Goal: Transaction & Acquisition: Purchase product/service

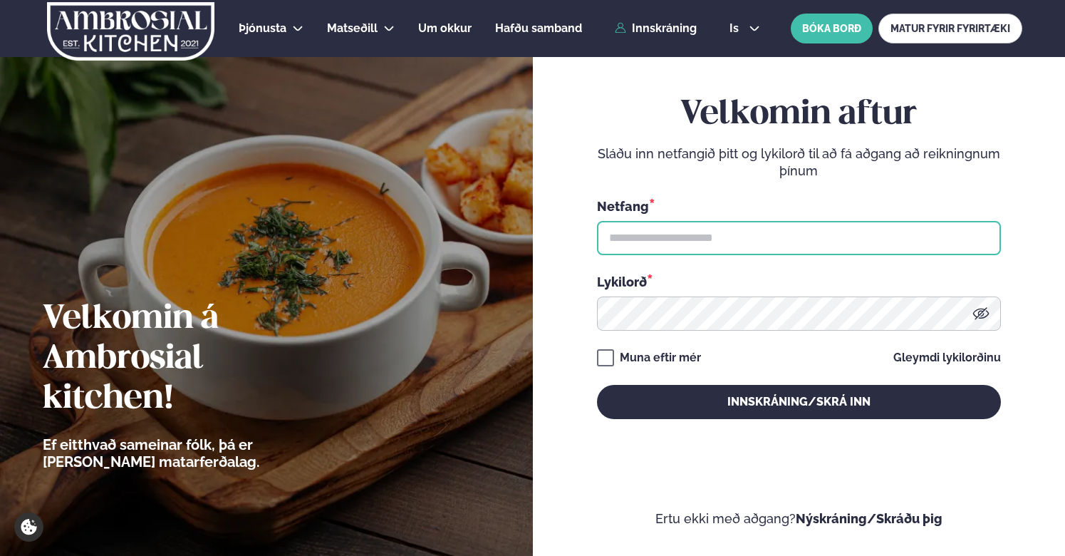
click at [629, 237] on input "text" at bounding box center [799, 238] width 404 height 34
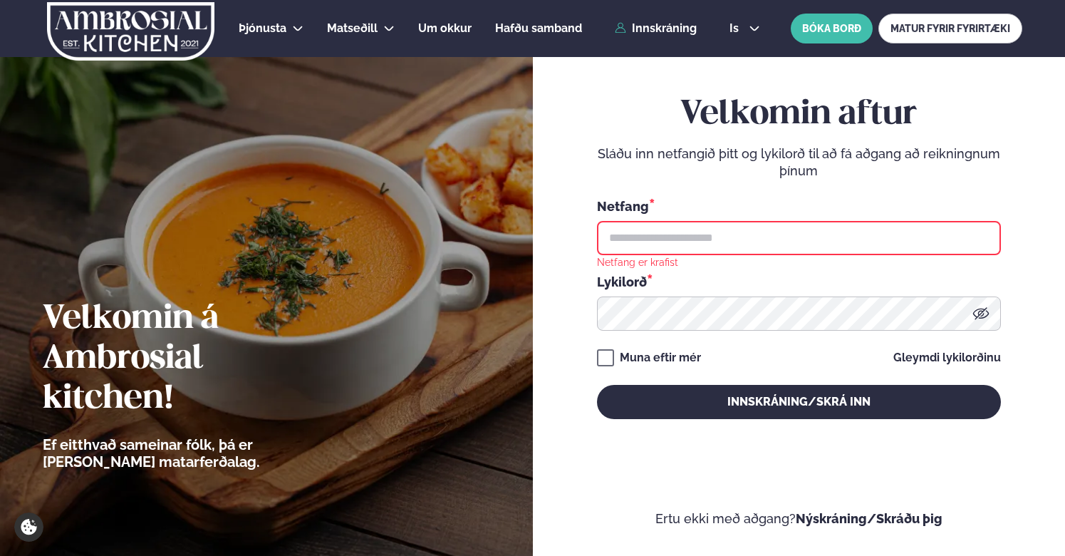
type input "**********"
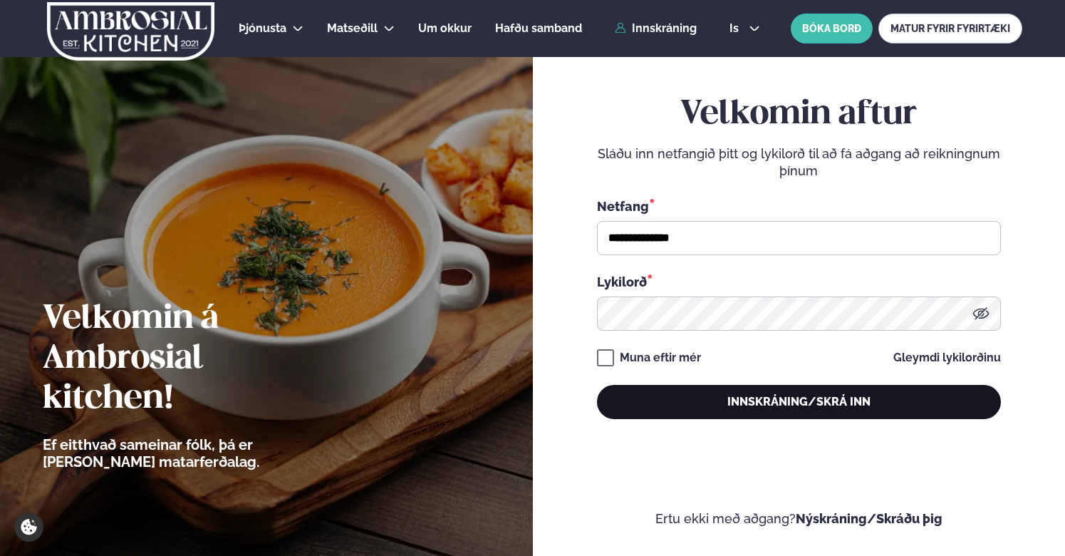
click at [732, 400] on button "Innskráning/Skrá inn" at bounding box center [799, 402] width 404 height 34
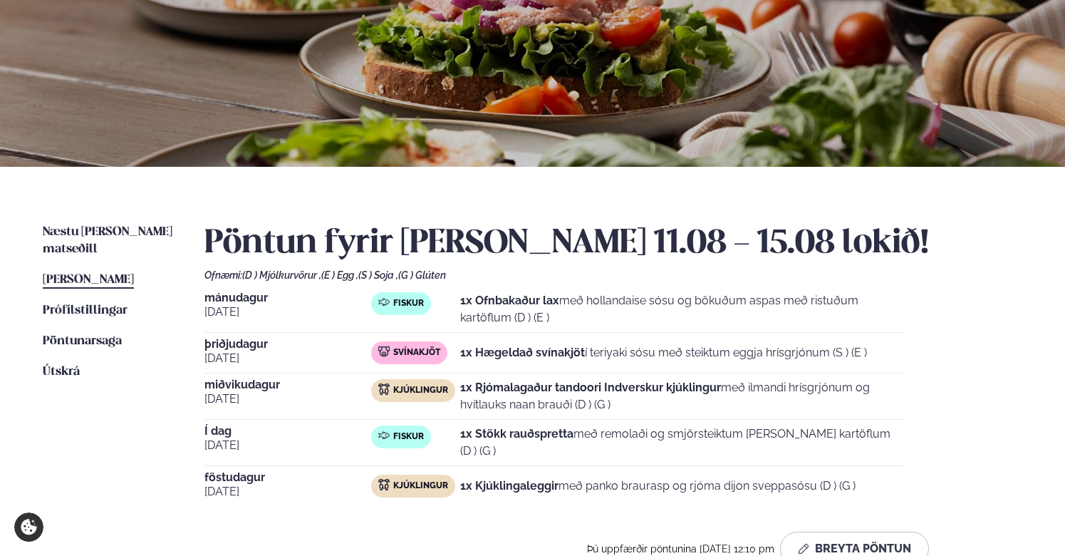
scroll to position [160, 0]
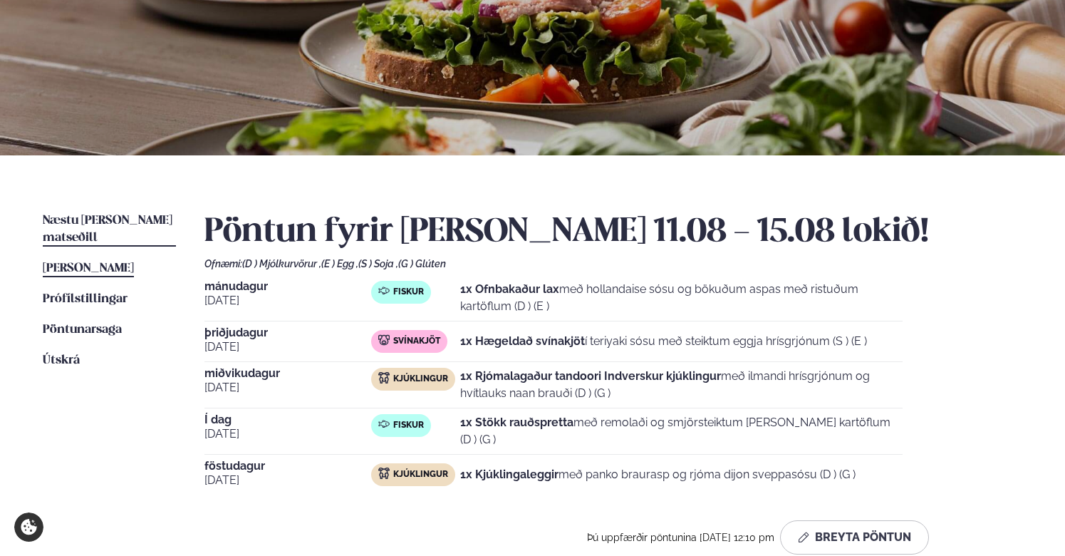
click at [55, 222] on span "Næstu [PERSON_NAME] matseðill" at bounding box center [108, 228] width 130 height 29
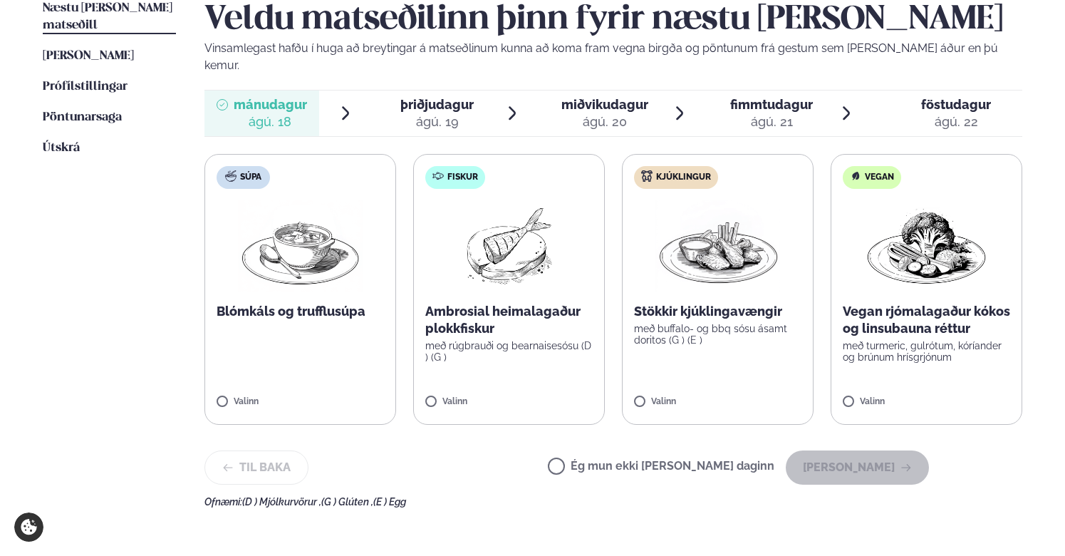
scroll to position [374, 0]
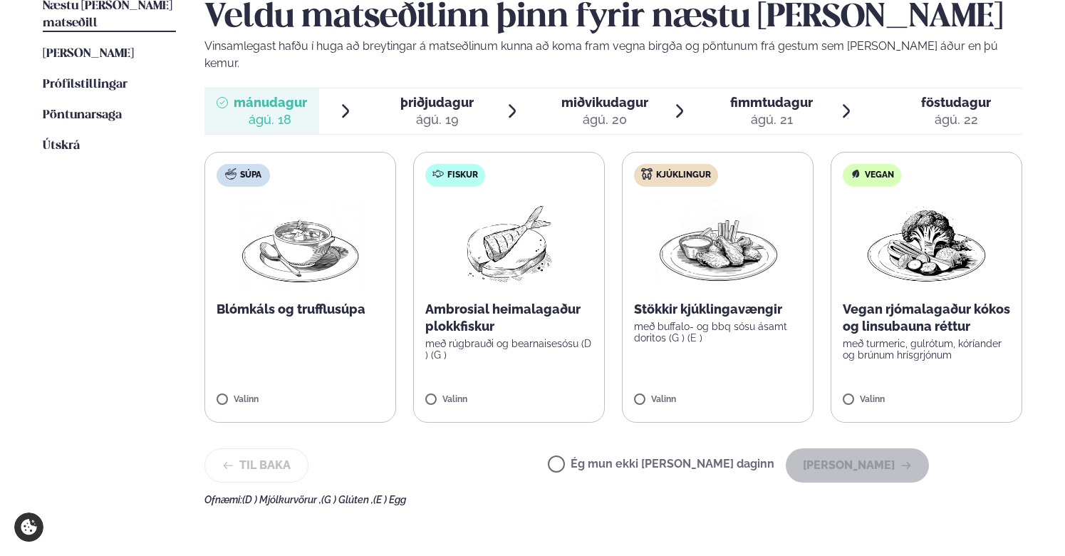
click at [514, 235] on img at bounding box center [509, 243] width 91 height 91
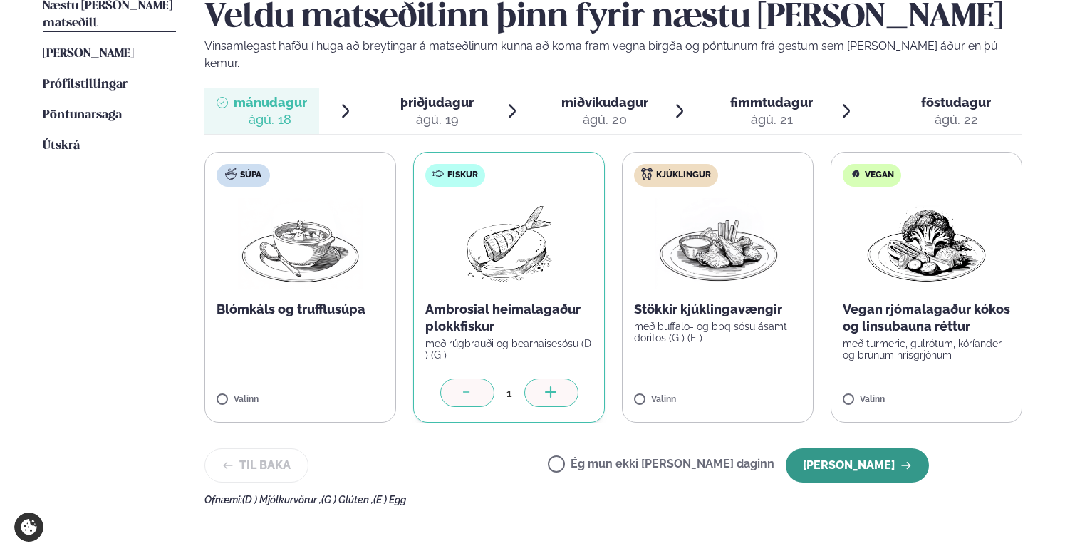
click at [849, 457] on button "[PERSON_NAME]" at bounding box center [857, 465] width 143 height 34
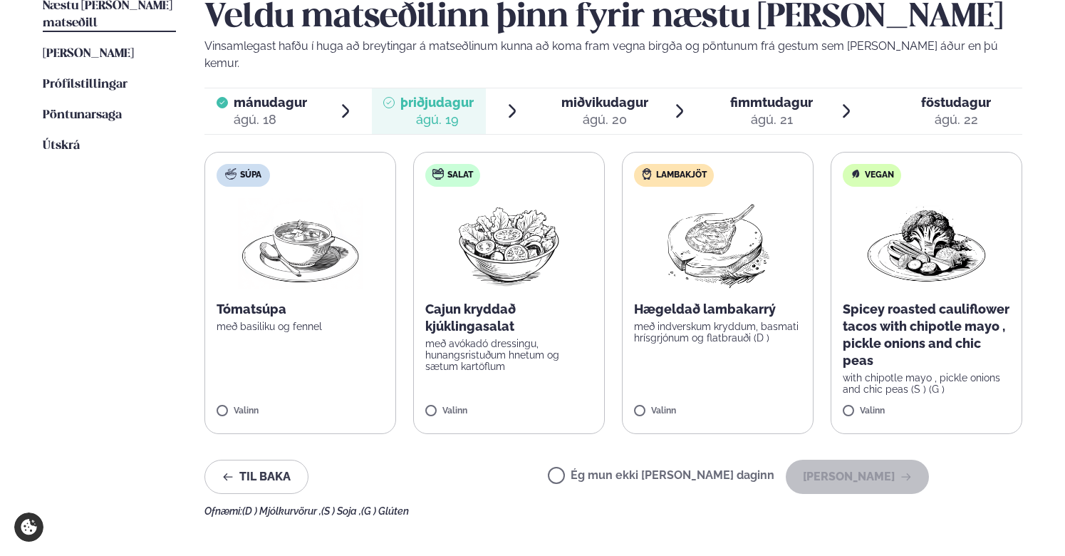
click at [536, 262] on img at bounding box center [509, 243] width 126 height 91
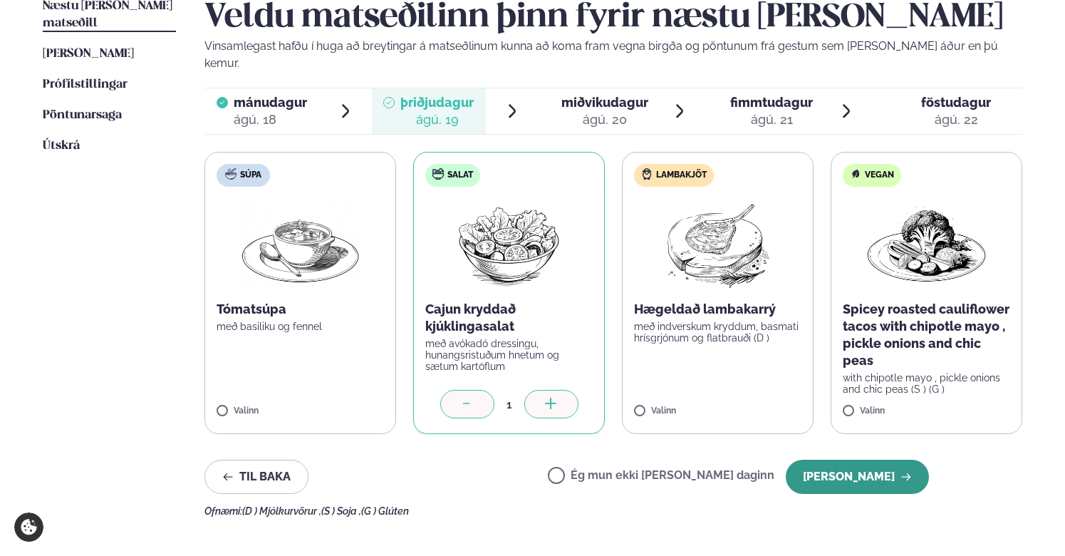
click at [829, 460] on button "[PERSON_NAME]" at bounding box center [857, 477] width 143 height 34
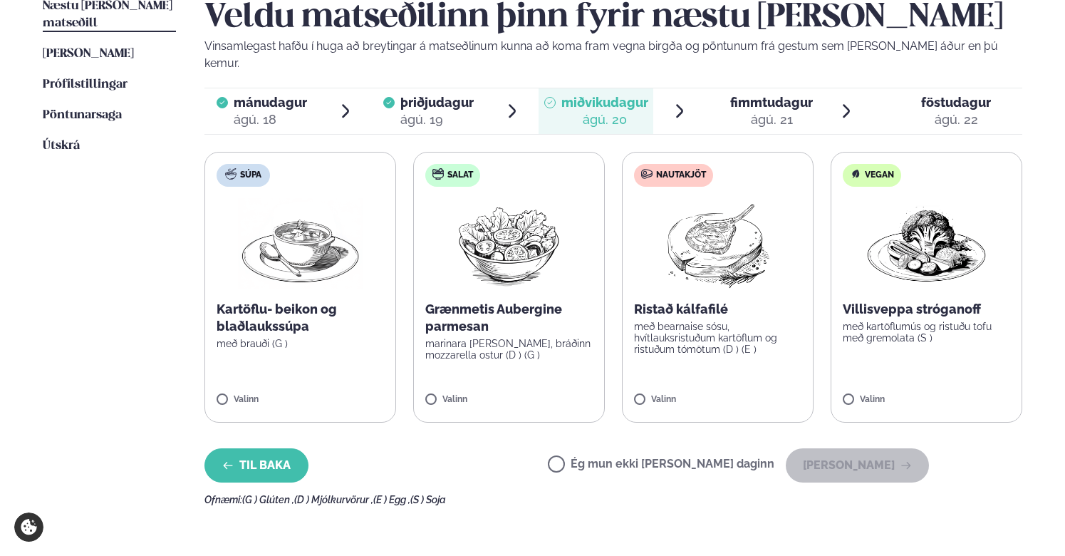
click at [240, 451] on button "Til baka" at bounding box center [256, 465] width 104 height 34
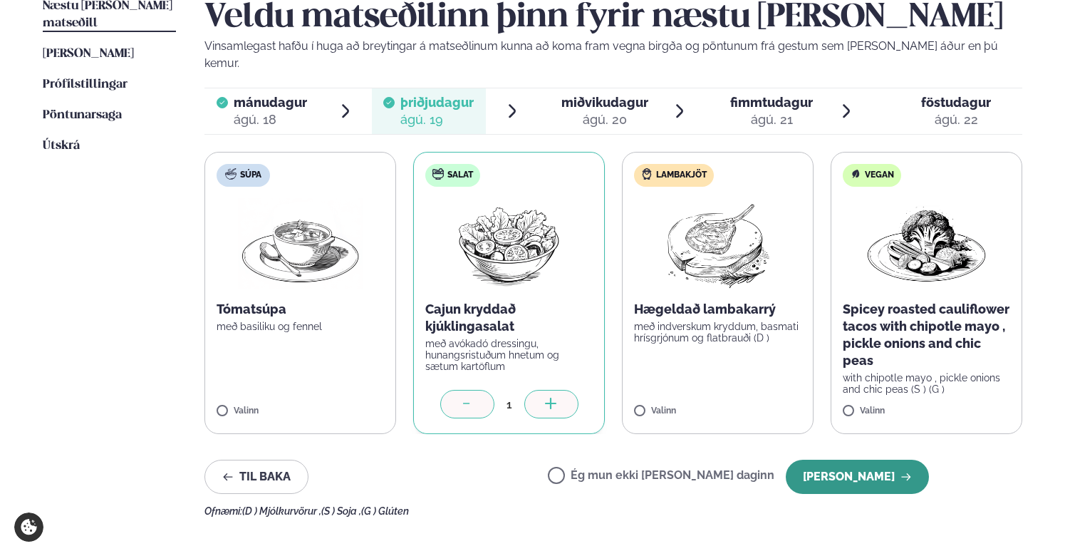
click at [856, 462] on button "[PERSON_NAME]" at bounding box center [857, 477] width 143 height 34
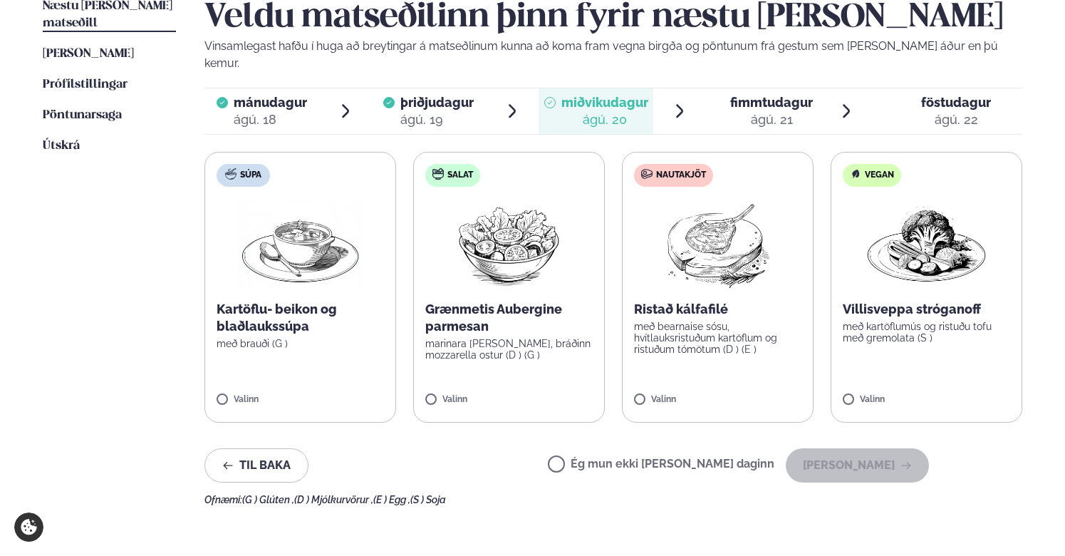
click at [739, 301] on p "Ristað kálfafilé" at bounding box center [717, 309] width 167 height 17
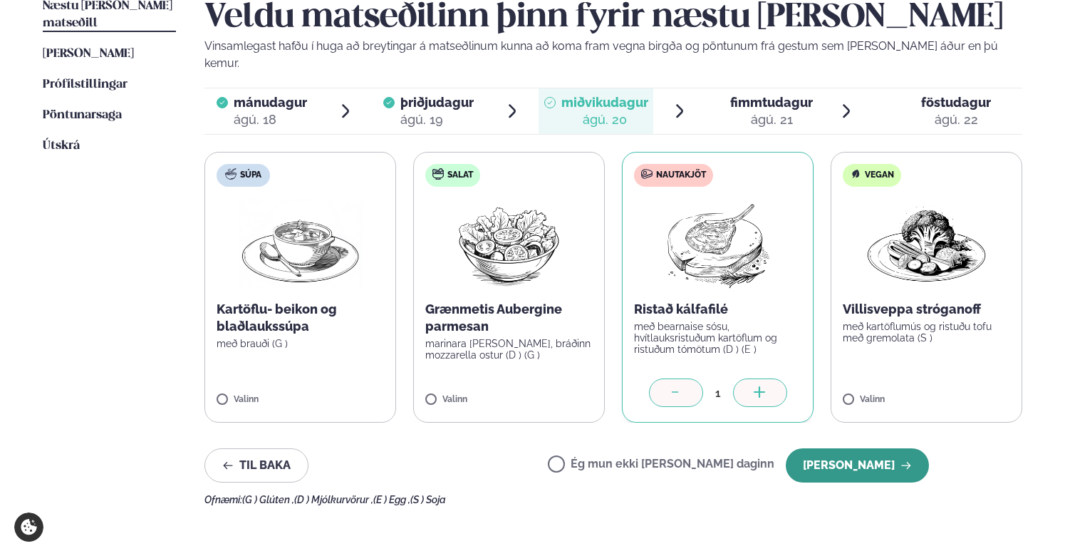
click at [889, 457] on button "[PERSON_NAME]" at bounding box center [857, 465] width 143 height 34
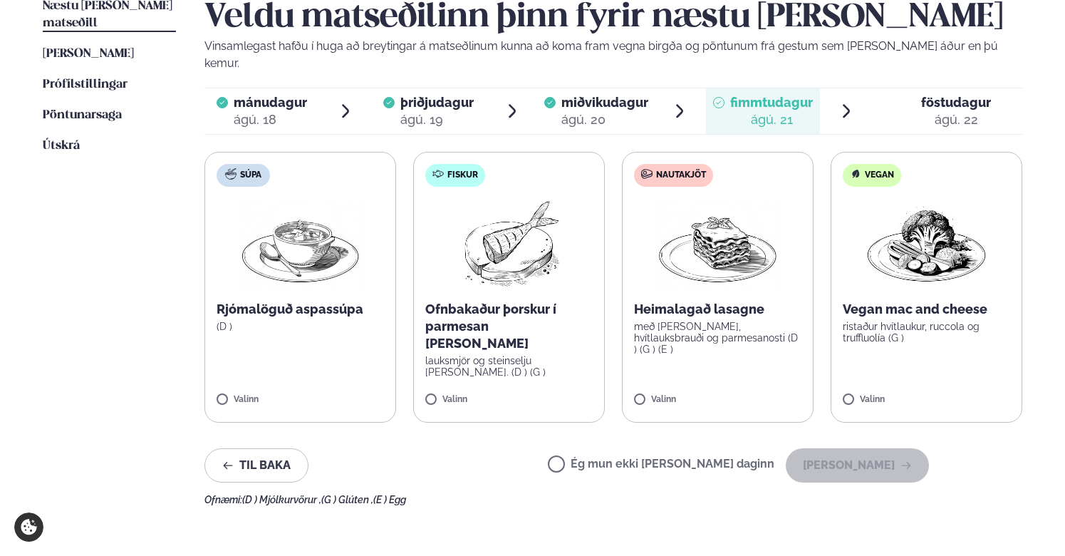
click at [476, 266] on img at bounding box center [509, 243] width 126 height 91
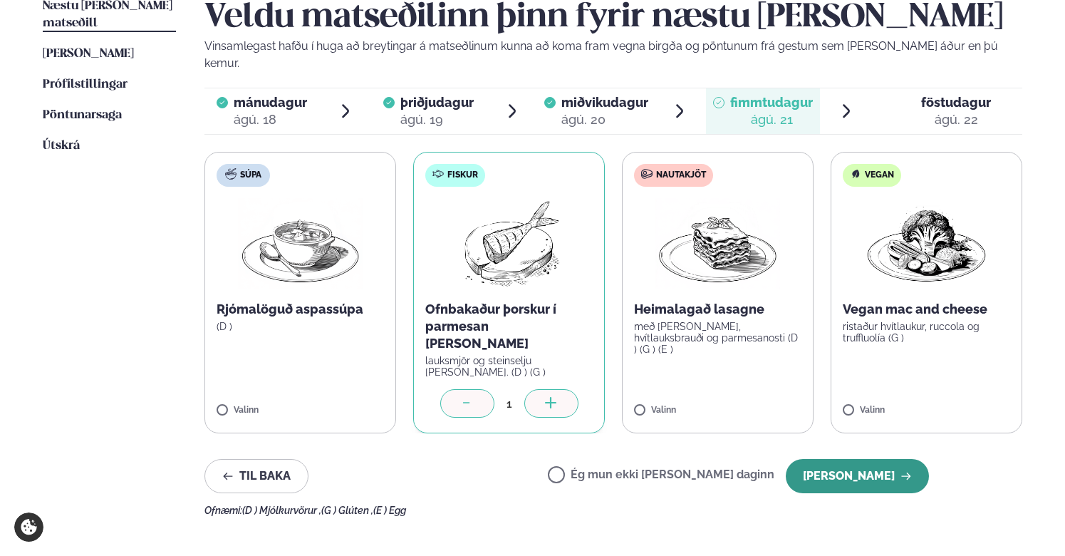
click at [847, 459] on button "[PERSON_NAME]" at bounding box center [857, 476] width 143 height 34
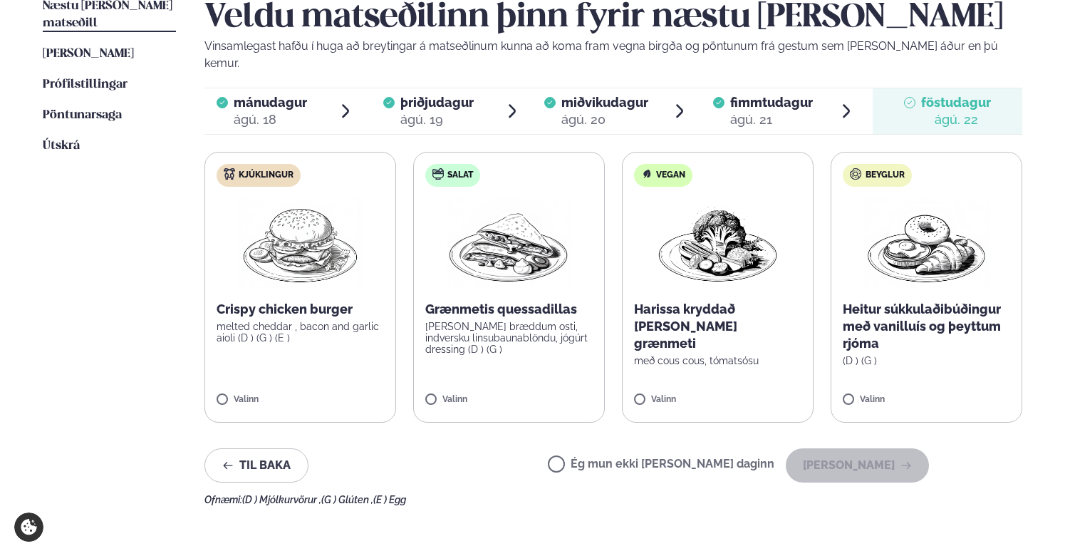
click at [330, 301] on p "Crispy chicken burger" at bounding box center [300, 309] width 167 height 17
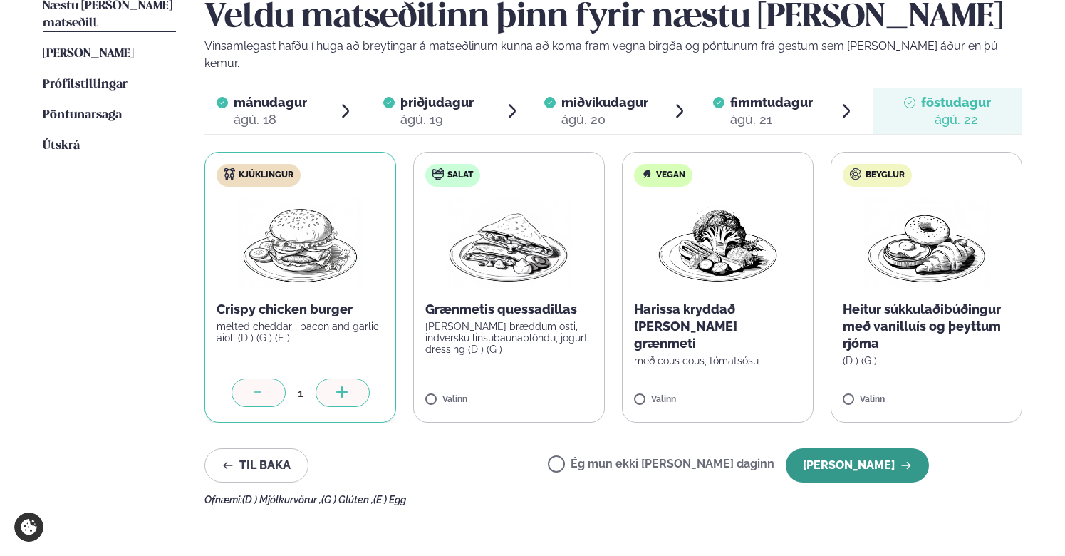
click at [841, 454] on button "[PERSON_NAME]" at bounding box center [857, 465] width 143 height 34
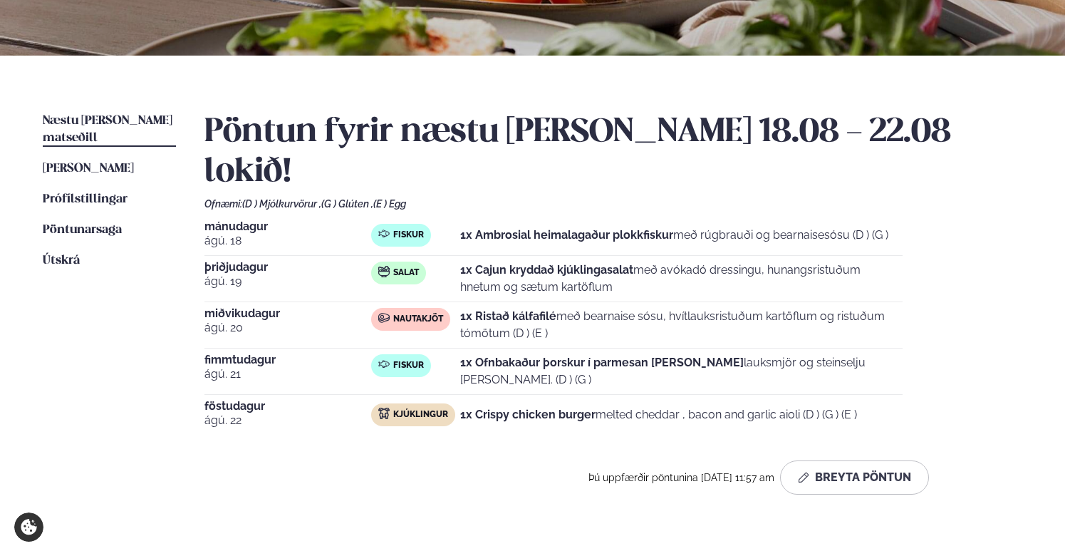
scroll to position [259, 0]
